Goal: Navigation & Orientation: Go to known website

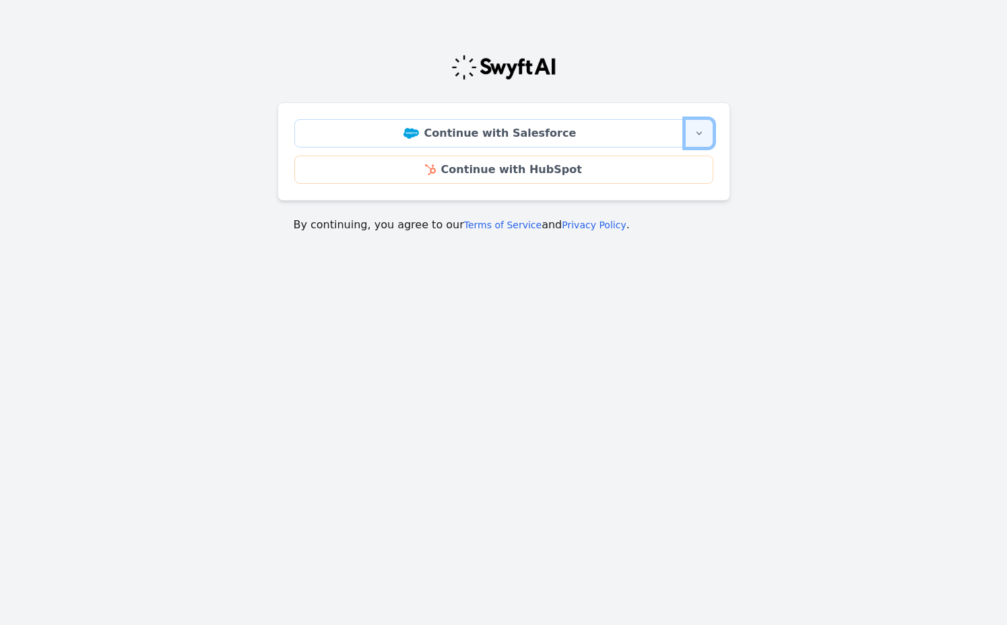
click at [691, 137] on button "More sign-in options" at bounding box center [699, 133] width 28 height 28
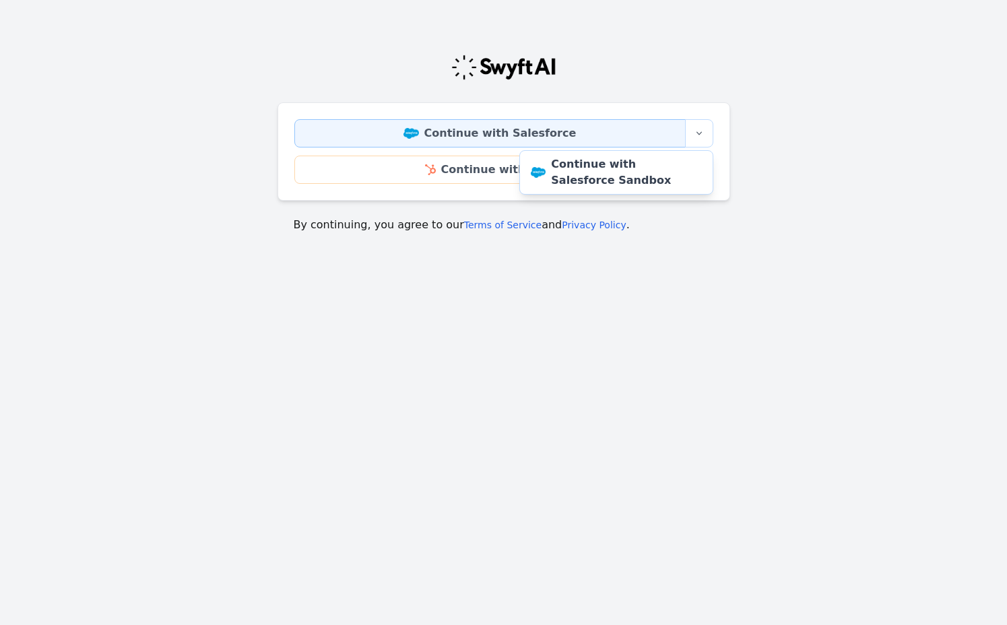
drag, startPoint x: 627, startPoint y: 97, endPoint x: 603, endPoint y: 123, distance: 35.3
click at [626, 99] on div "Continue with Salesforce More sign-in options Continue with Salesforce Sandbox …" at bounding box center [504, 138] width 453 height 222
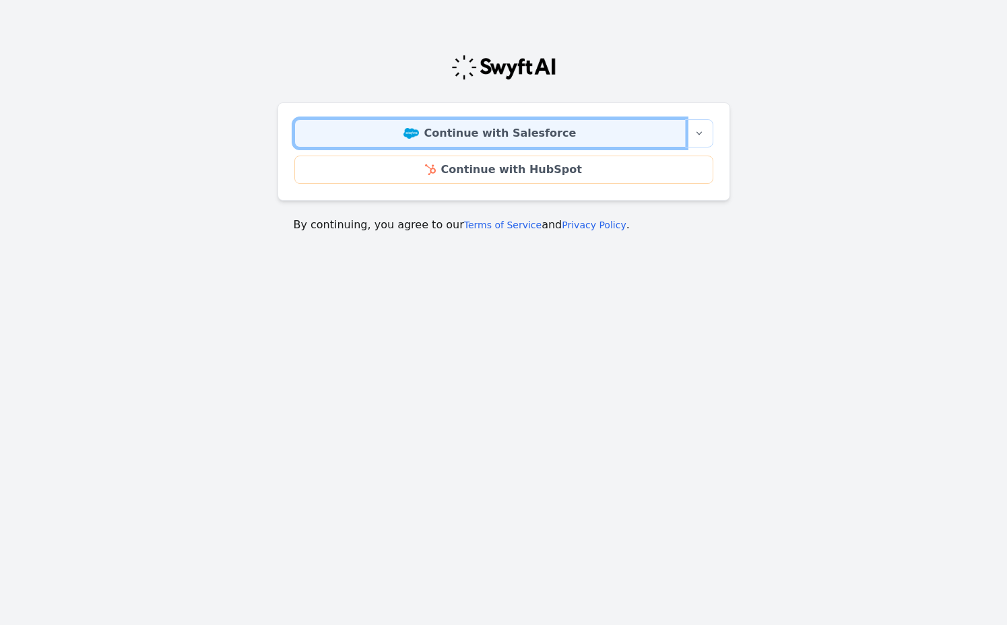
click at [594, 127] on link "Continue with Salesforce" at bounding box center [489, 133] width 391 height 28
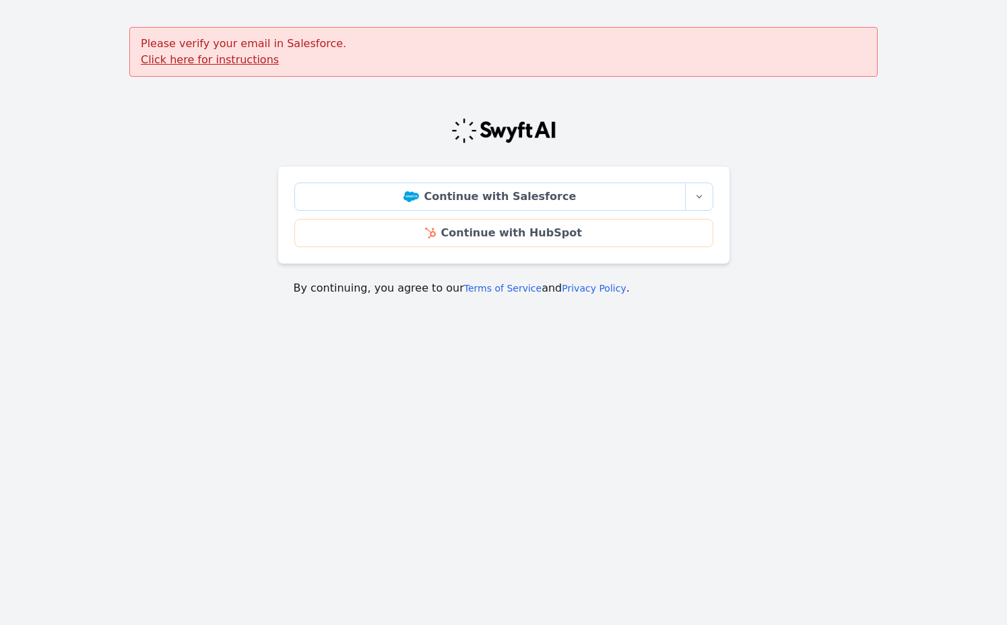
click at [200, 57] on u "Click here for instructions" at bounding box center [210, 59] width 138 height 13
